Goal: Task Accomplishment & Management: Complete application form

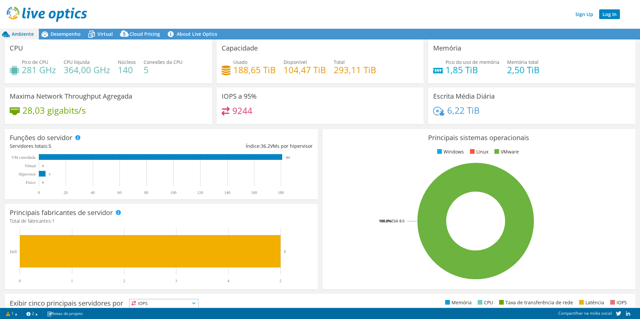
click at [607, 17] on link "Log In" at bounding box center [609, 14] width 21 height 10
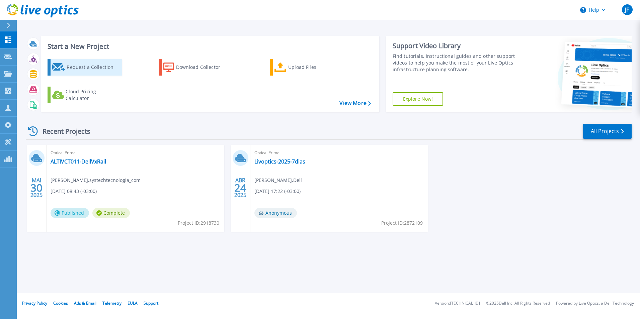
click at [78, 66] on div "Request a Collection" at bounding box center [94, 67] width 54 height 13
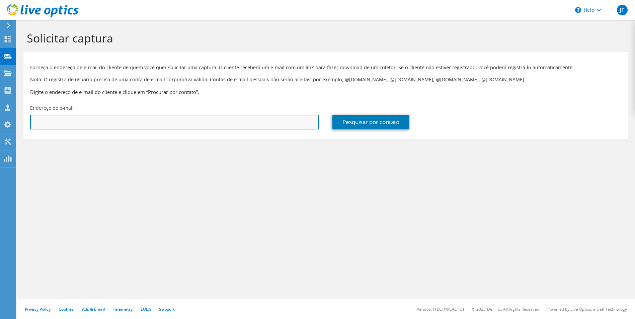
click at [85, 119] on input "text" at bounding box center [174, 122] width 289 height 15
click at [70, 115] on input "text" at bounding box center [174, 122] width 289 height 15
paste input "valdineiduarte@cetrel.com.br"
type input "[EMAIL_ADDRESS][DOMAIN_NAME]"
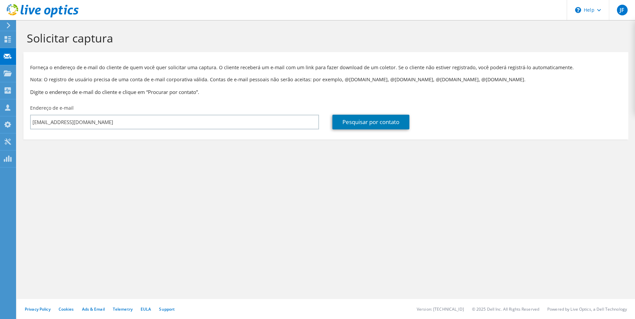
drag, startPoint x: 321, startPoint y: 162, endPoint x: 344, endPoint y: 141, distance: 31.3
click at [321, 162] on section "Solicitar captura Forneça o endereço de e-mail do cliente de quem você quer sol…" at bounding box center [326, 96] width 618 height 153
click at [361, 126] on link "Pesquisar por contato" at bounding box center [370, 122] width 77 height 15
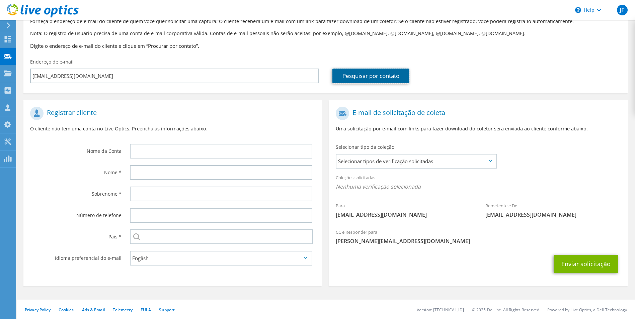
scroll to position [47, 0]
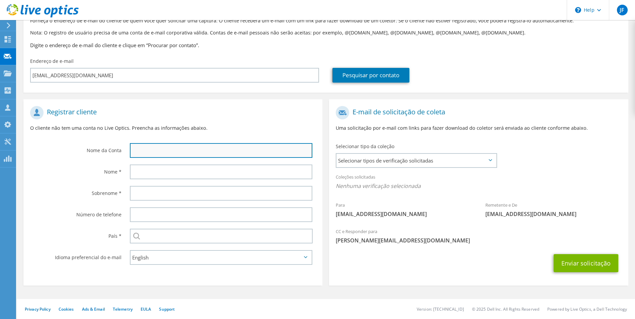
click at [203, 154] on input "text" at bounding box center [221, 150] width 183 height 15
type input "Cetrel"
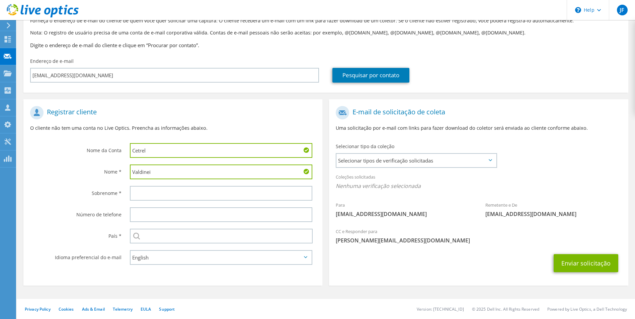
type input "Valdinei"
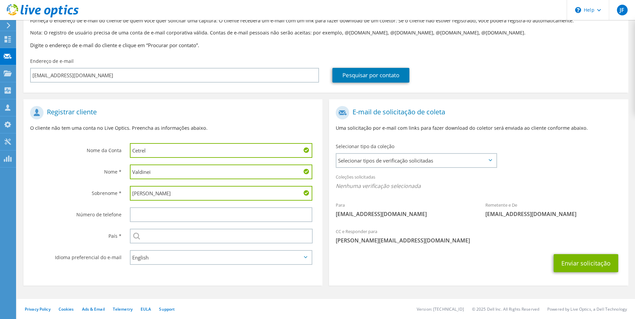
type input "Duarte"
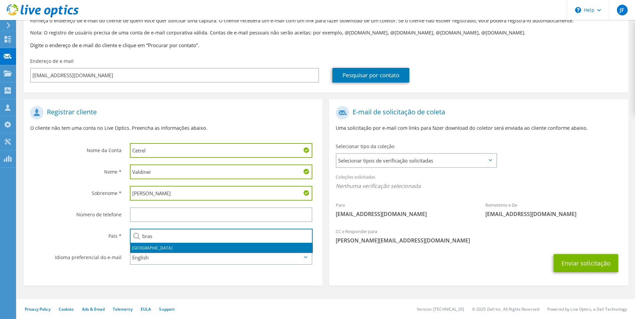
click at [152, 249] on li "Brasil" at bounding box center [221, 248] width 182 height 9
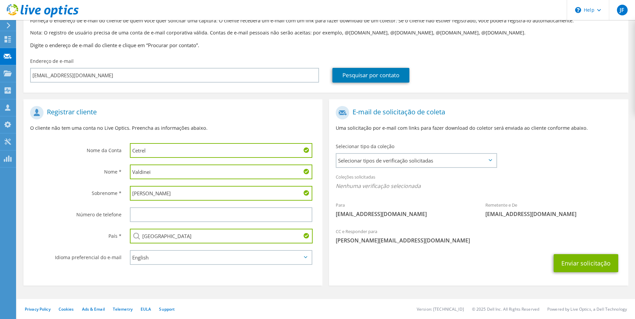
type input "Brasil"
click at [155, 256] on select "English Deutsch Español Français Italiano Polski Português Русский 한국어 中文 日本語" at bounding box center [221, 257] width 183 height 15
select select "pt-BR"
click at [130, 250] on select "English Deutsch Español Français Italiano Polski Português Русский 한국어 中文 日本語" at bounding box center [221, 257] width 183 height 15
click at [411, 163] on span "Selecionar tipos de verificação solicitadas" at bounding box center [415, 160] width 159 height 13
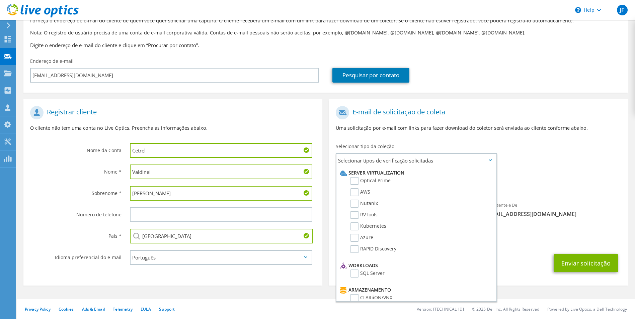
click at [555, 160] on div "Para valdineiduarte@cetrel.com.br Remetente e De liveoptics@liveoptics.com" at bounding box center [478, 164] width 299 height 122
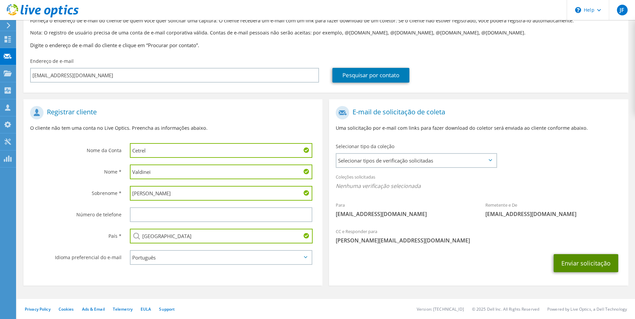
click at [584, 263] on button "Enviar solicitação" at bounding box center [586, 263] width 65 height 18
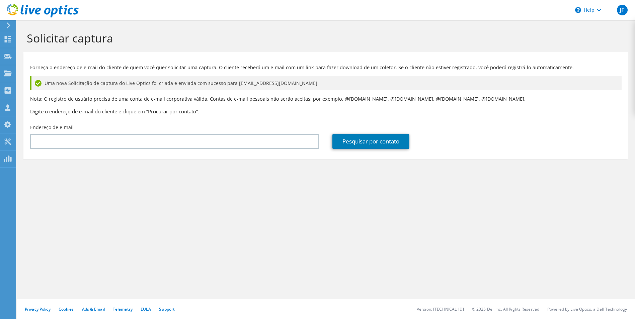
click at [8, 27] on use at bounding box center [9, 25] width 4 height 6
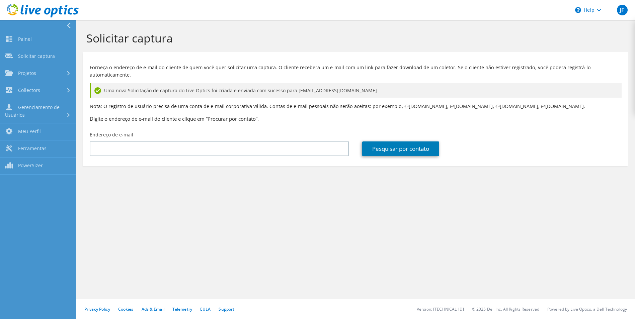
click at [31, 27] on div at bounding box center [36, 25] width 76 height 11
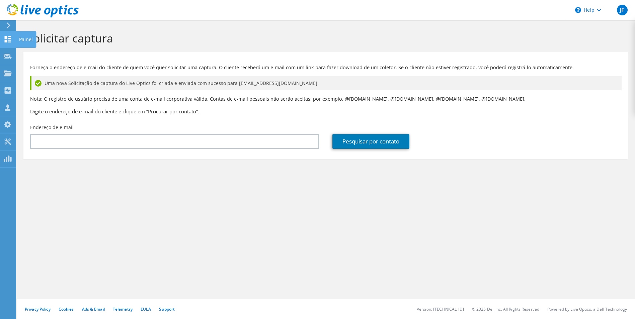
click at [18, 36] on div "Painel" at bounding box center [26, 39] width 20 height 17
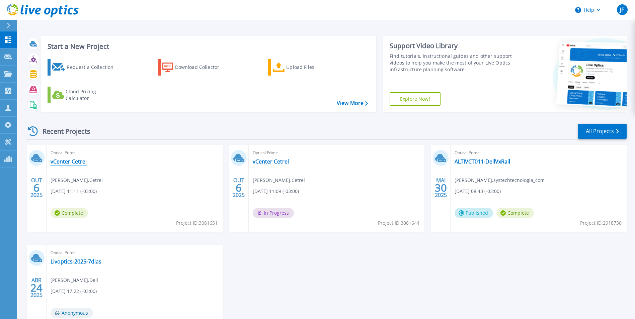
click at [79, 160] on link "vCenter Cetrel" at bounding box center [69, 161] width 36 height 7
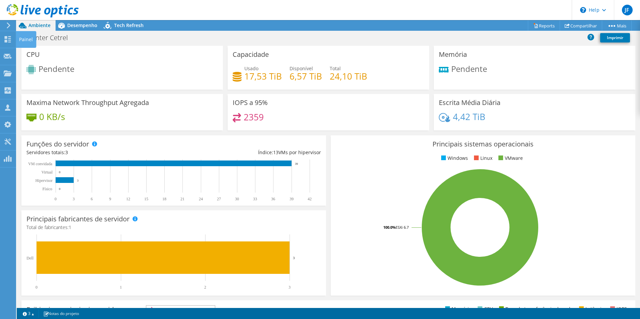
click at [22, 37] on div "Painel" at bounding box center [26, 39] width 20 height 17
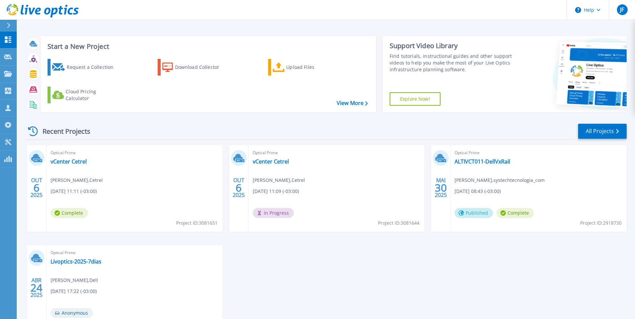
drag, startPoint x: 41, startPoint y: 178, endPoint x: 40, endPoint y: 169, distance: 9.5
click at [41, 174] on div "OUT 6 2025" at bounding box center [36, 188] width 19 height 87
drag, startPoint x: 40, startPoint y: 169, endPoint x: 34, endPoint y: 149, distance: 20.8
click at [34, 149] on div "OUT 6 2025" at bounding box center [36, 188] width 19 height 87
click at [66, 165] on link "vCenter Cetrel" at bounding box center [69, 161] width 36 height 7
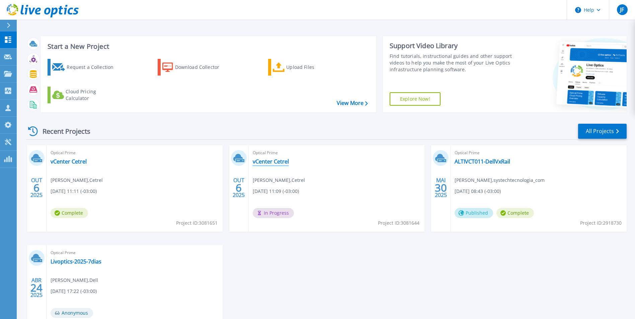
click at [276, 162] on link "vCenter Cetrel" at bounding box center [271, 161] width 36 height 7
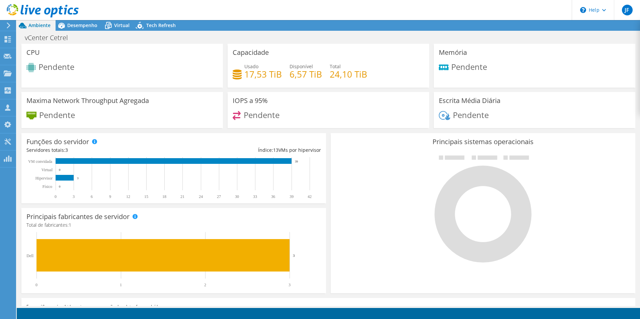
click at [33, 20] on div at bounding box center [39, 11] width 79 height 22
click at [32, 24] on span "Ambiente" at bounding box center [39, 25] width 22 height 6
drag, startPoint x: 21, startPoint y: 38, endPoint x: 24, endPoint y: 40, distance: 3.9
click at [21, 38] on div "Painel" at bounding box center [26, 39] width 20 height 17
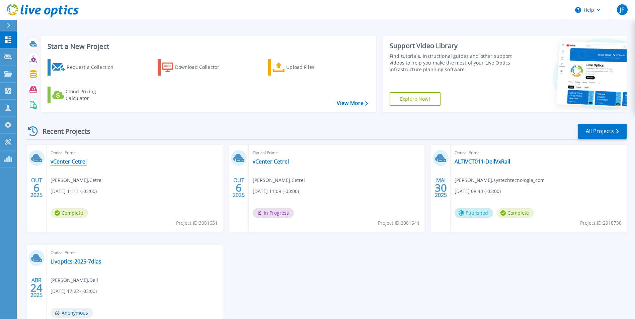
click at [72, 161] on link "vCenter Cetrel" at bounding box center [69, 161] width 36 height 7
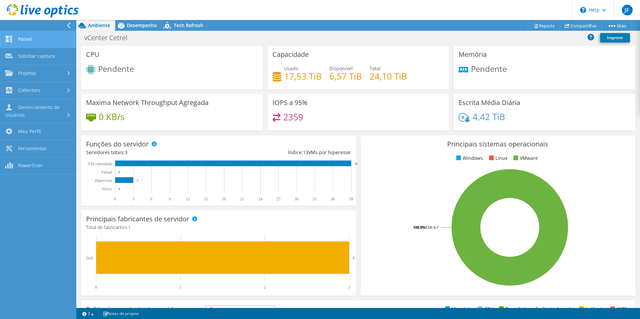
click at [34, 40] on link "Painel" at bounding box center [38, 39] width 76 height 17
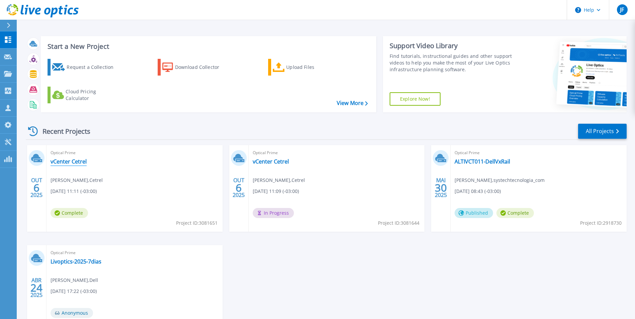
click at [78, 162] on link "vCenter Cetrel" at bounding box center [69, 161] width 36 height 7
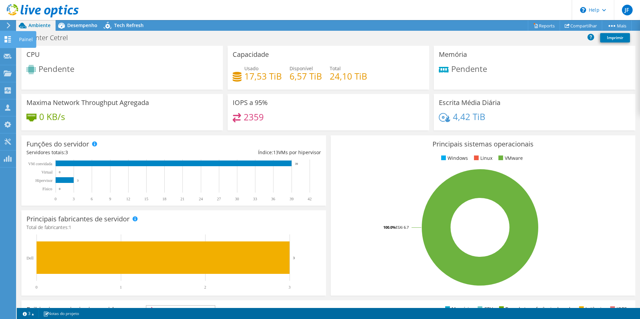
click at [18, 38] on div "Painel" at bounding box center [26, 39] width 20 height 17
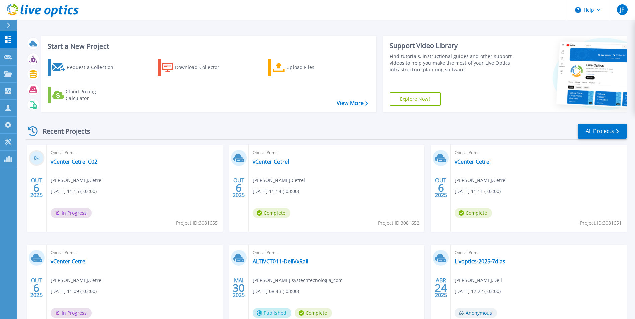
scroll to position [33, 0]
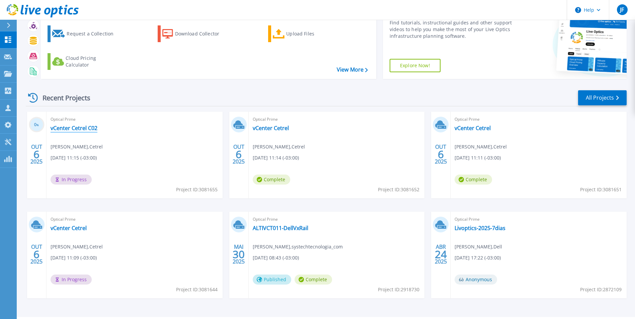
click at [77, 126] on link "vCenter Cetrel C02" at bounding box center [74, 128] width 47 height 7
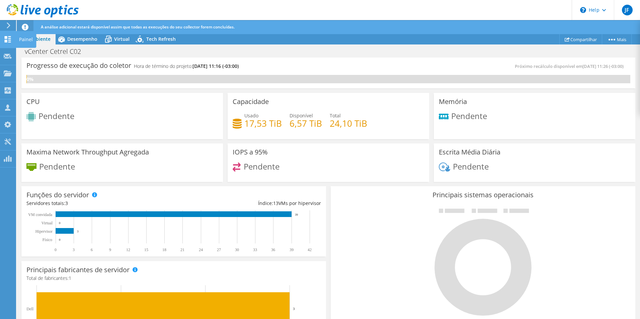
click at [23, 38] on div "Painel" at bounding box center [26, 39] width 20 height 17
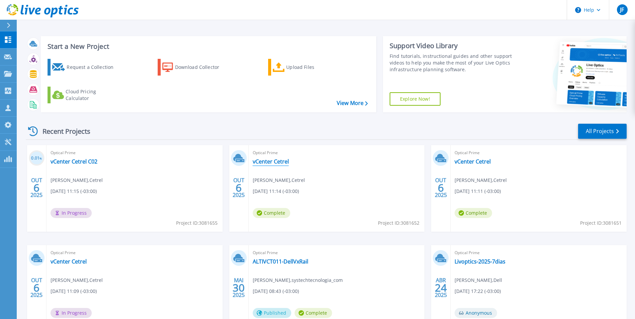
click at [277, 159] on link "vCenter Cetrel" at bounding box center [271, 161] width 36 height 7
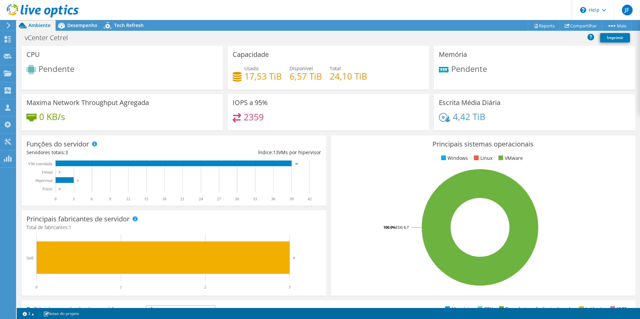
click at [259, 121] on h4 "2359" at bounding box center [254, 116] width 20 height 7
click at [494, 110] on div "Escrita Média Diária 4,42 TiB" at bounding box center [535, 112] width 202 height 36
click at [84, 20] on div "Desempenho" at bounding box center [79, 25] width 47 height 11
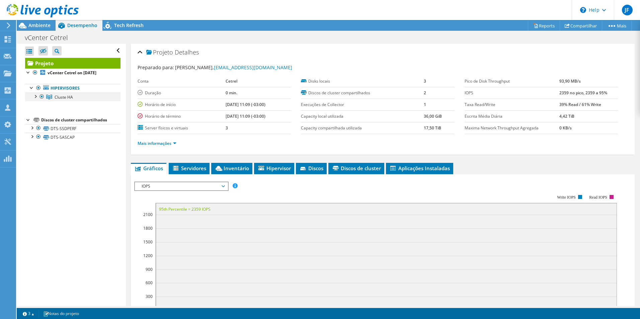
click at [36, 96] on div at bounding box center [35, 96] width 7 height 7
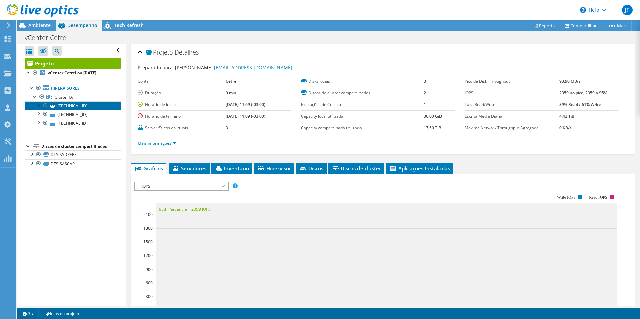
click at [83, 110] on link "10.156.75.102" at bounding box center [72, 105] width 95 height 9
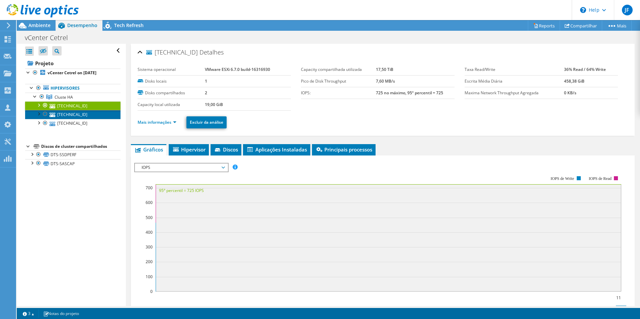
click at [82, 115] on link "10.156.75.103" at bounding box center [72, 114] width 95 height 9
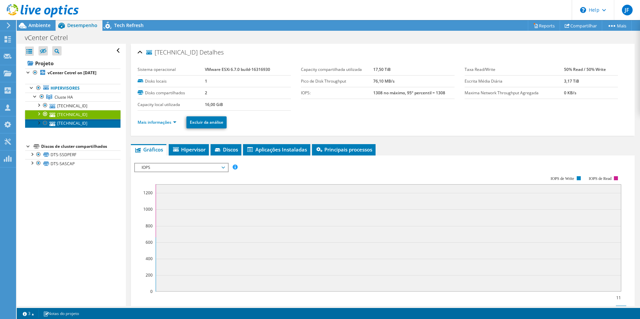
click at [83, 123] on link "10.156.75.101" at bounding box center [72, 123] width 95 height 9
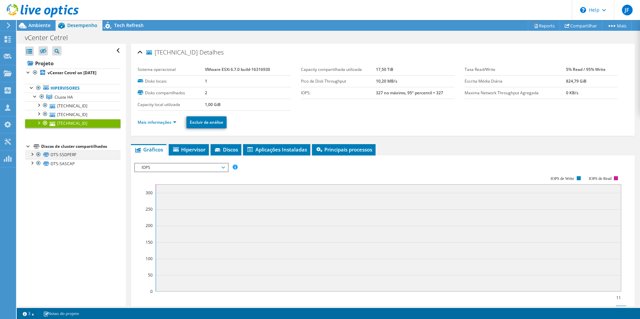
click at [34, 154] on div at bounding box center [31, 154] width 7 height 7
click at [33, 209] on div at bounding box center [31, 207] width 7 height 7
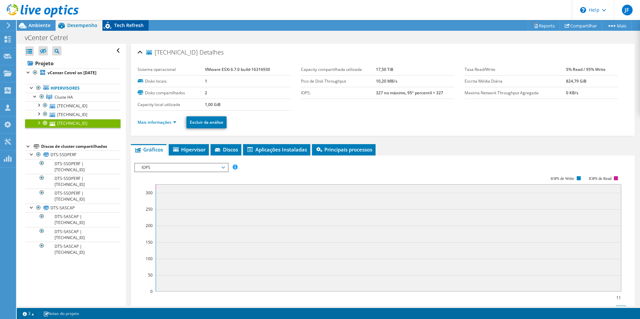
click at [129, 29] on div "Tech Refresh" at bounding box center [125, 25] width 46 height 11
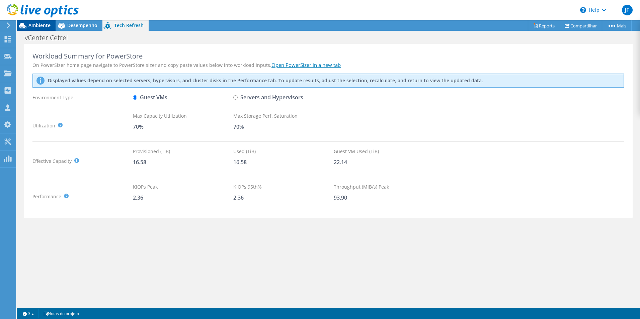
click at [37, 25] on span "Ambiente" at bounding box center [39, 25] width 22 height 6
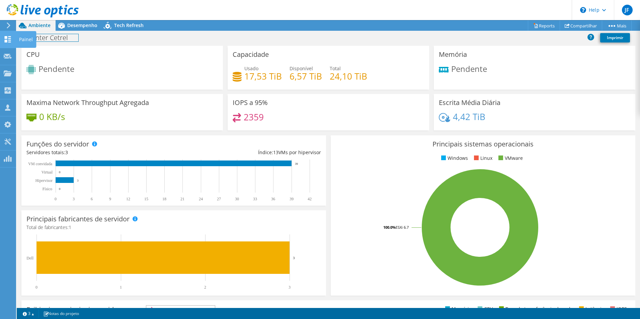
click at [37, 40] on h1 "vCenter Cetrel" at bounding box center [50, 37] width 57 height 7
click at [19, 39] on div "Painel" at bounding box center [26, 39] width 20 height 17
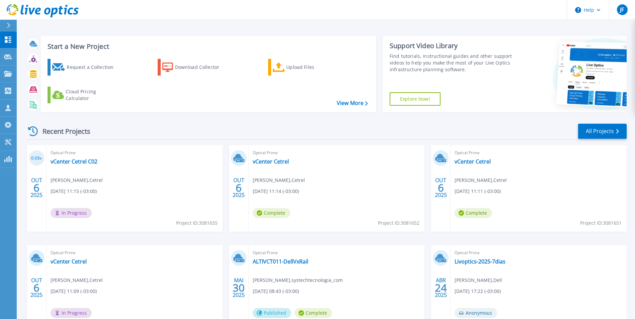
click at [57, 10] on icon at bounding box center [53, 13] width 7 height 10
